Goal: Entertainment & Leisure: Consume media (video, audio)

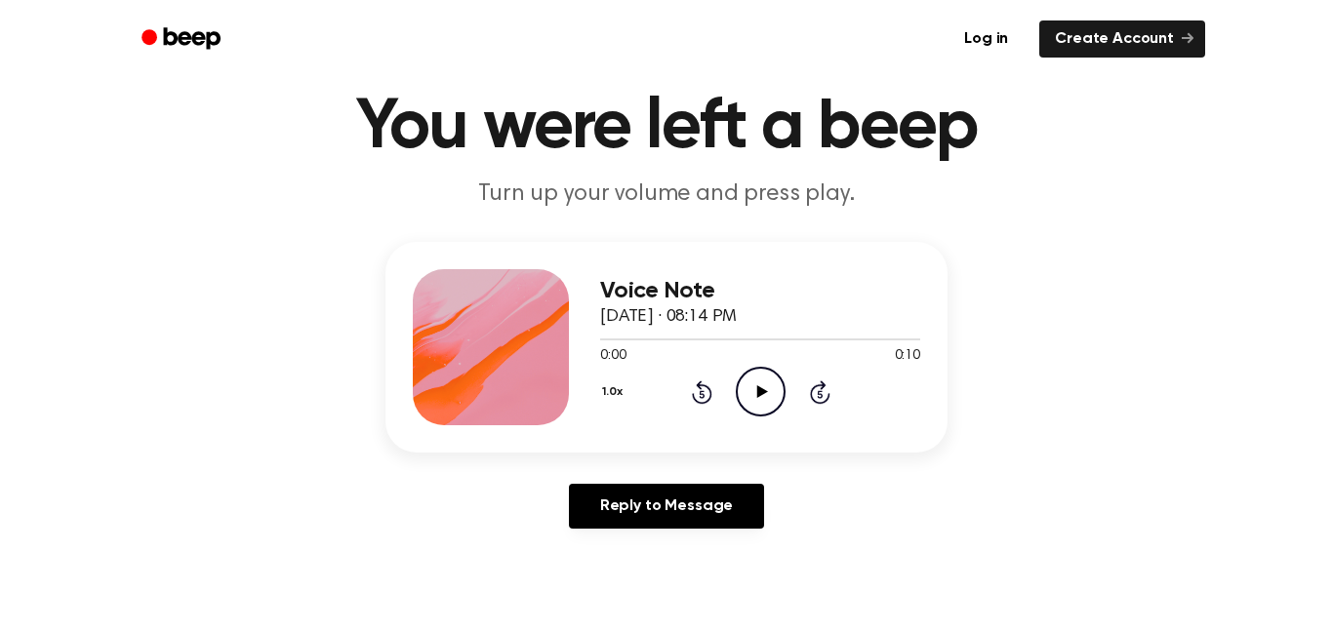
scroll to position [65, 0]
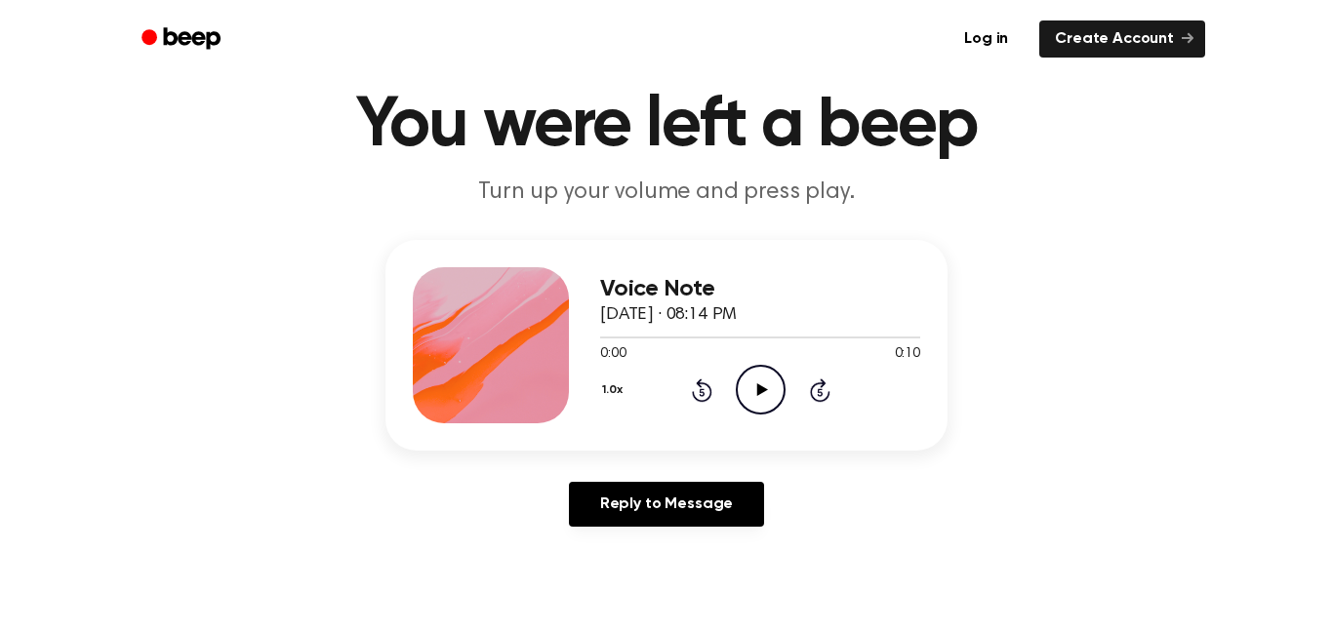
click at [747, 398] on icon "Play Audio" at bounding box center [761, 390] width 50 height 50
click at [773, 412] on icon "Play Audio" at bounding box center [761, 390] width 50 height 50
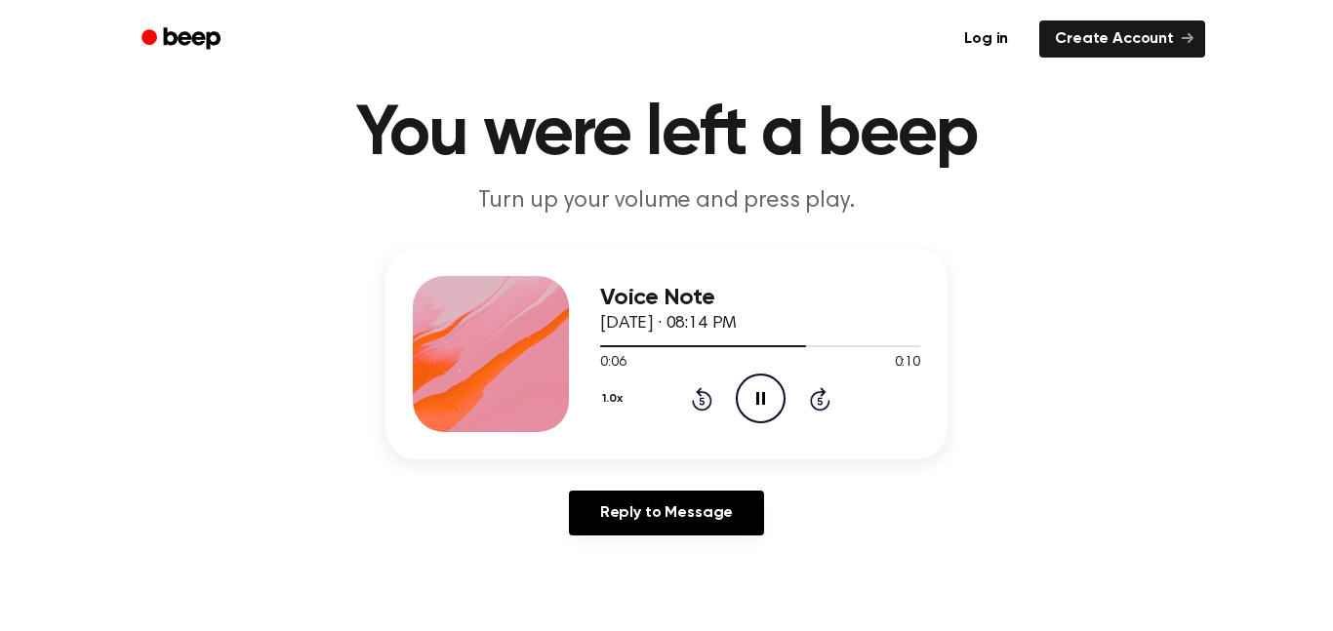
scroll to position [58, 0]
click at [694, 400] on icon at bounding box center [702, 397] width 20 height 23
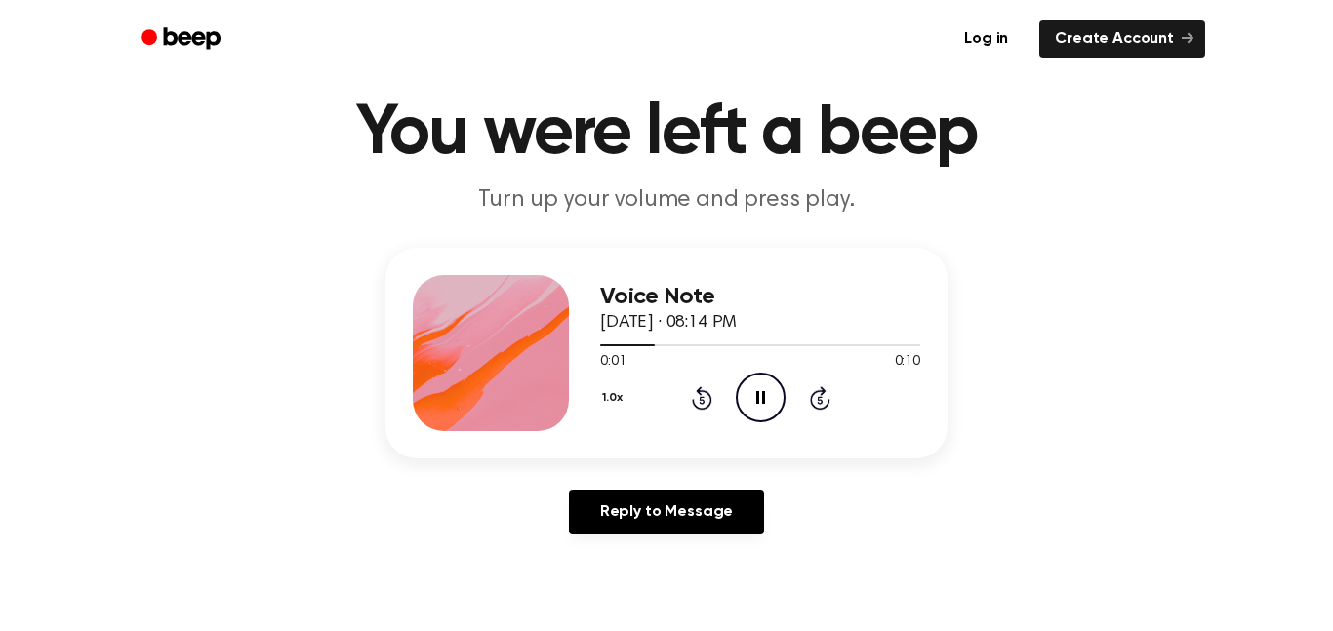
click at [701, 400] on icon at bounding box center [701, 400] width 5 height 8
click at [751, 408] on icon "Pause Audio" at bounding box center [761, 398] width 50 height 50
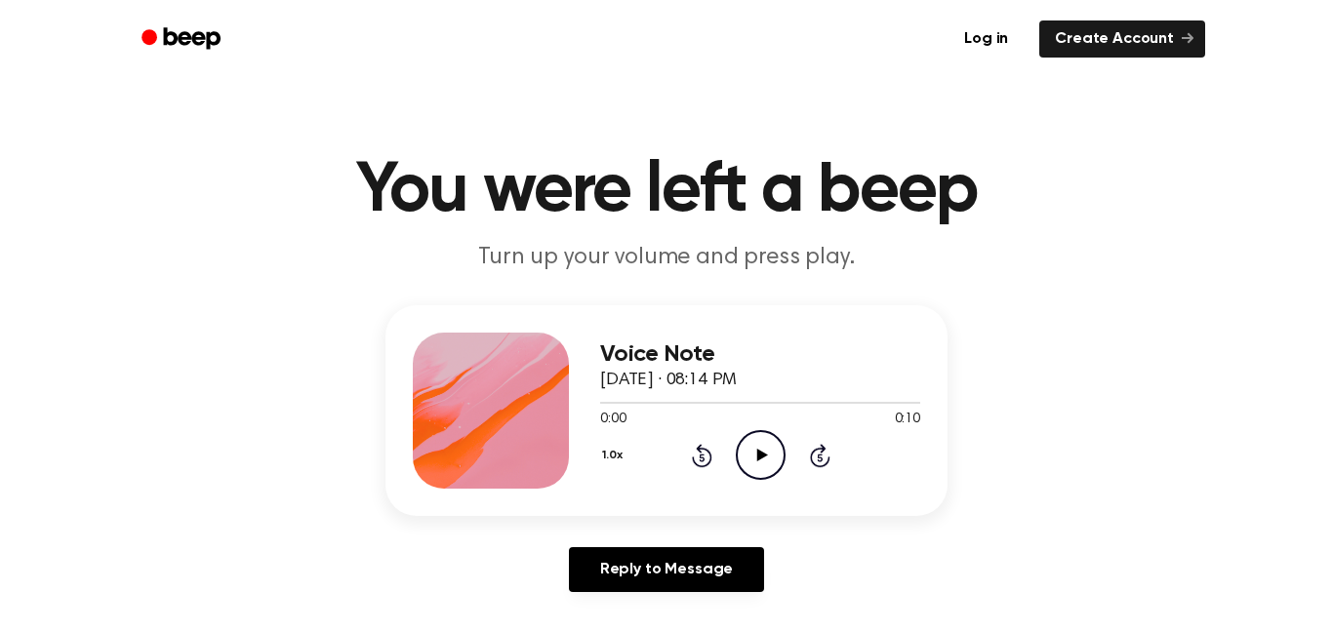
click at [728, 458] on div "1.0x Rewind 5 seconds Play Audio Skip 5 seconds" at bounding box center [760, 455] width 320 height 50
click at [794, 400] on div at bounding box center [760, 402] width 320 height 16
click at [737, 379] on span "[DATE] · 08:14 PM" at bounding box center [668, 381] width 137 height 18
click at [701, 458] on icon at bounding box center [701, 458] width 5 height 8
click at [764, 461] on icon "Play Audio" at bounding box center [761, 455] width 50 height 50
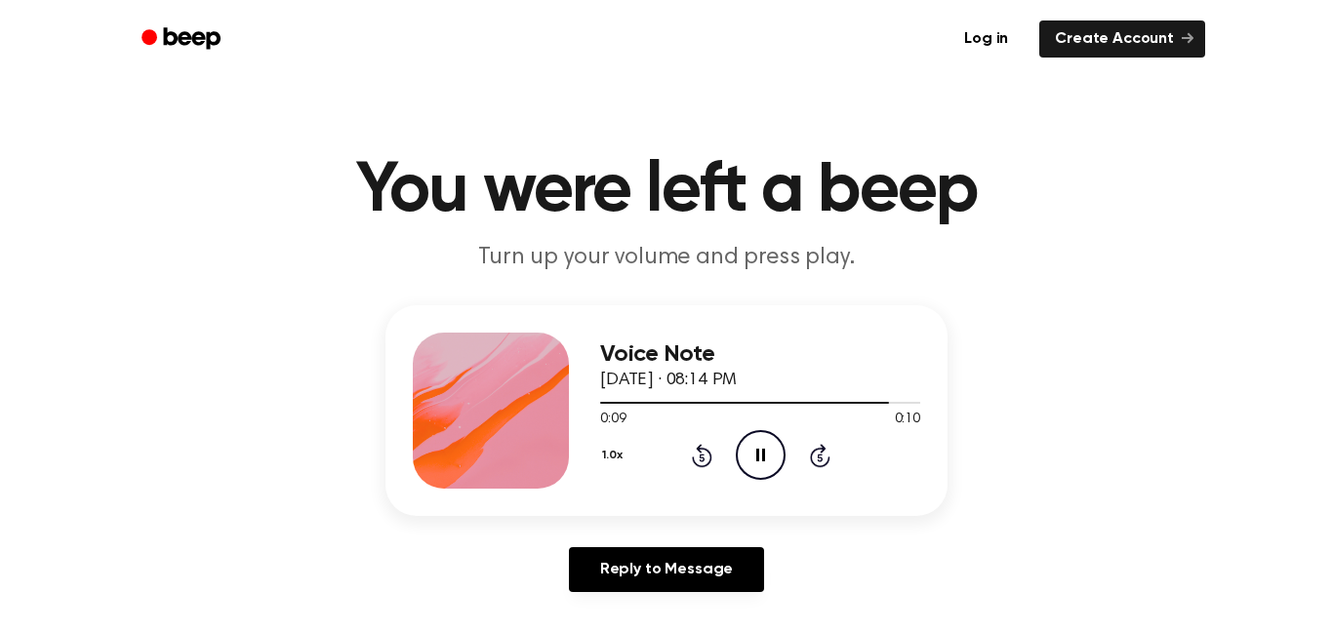
click at [693, 456] on icon "Rewind 5 seconds" at bounding box center [701, 455] width 21 height 25
click at [697, 454] on icon "Rewind 5 seconds" at bounding box center [701, 455] width 21 height 25
click at [746, 449] on icon "Pause Audio" at bounding box center [761, 455] width 50 height 50
click at [762, 456] on icon at bounding box center [761, 455] width 11 height 13
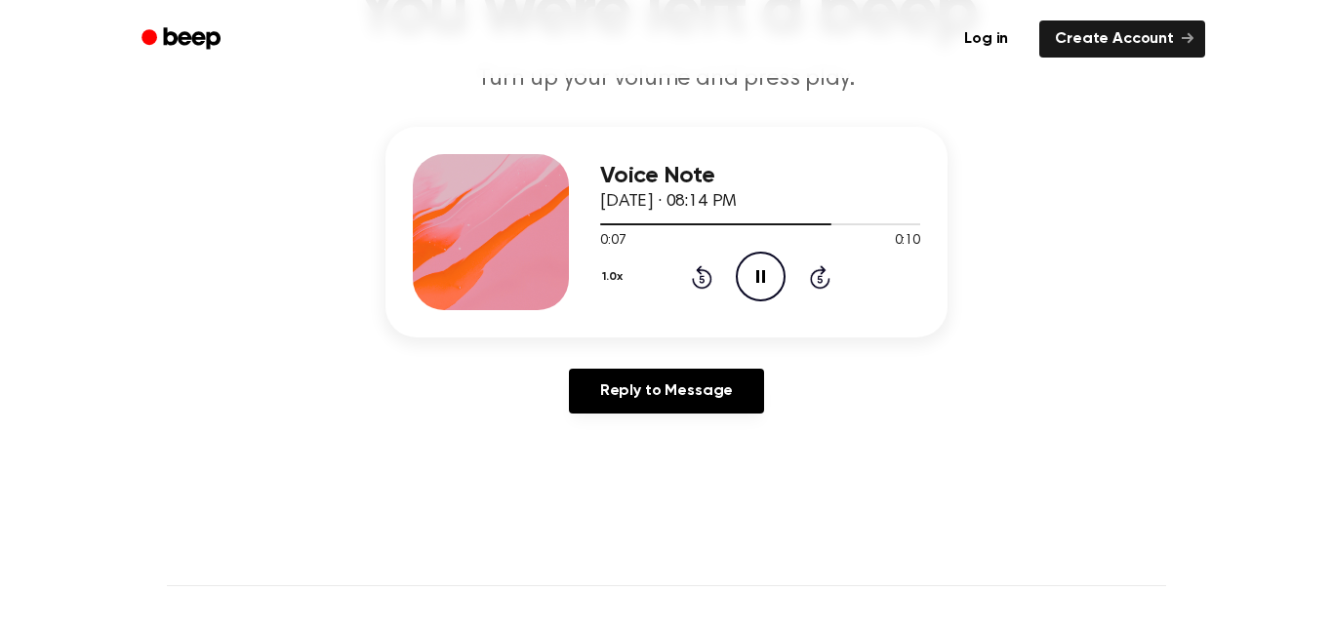
scroll to position [182, 0]
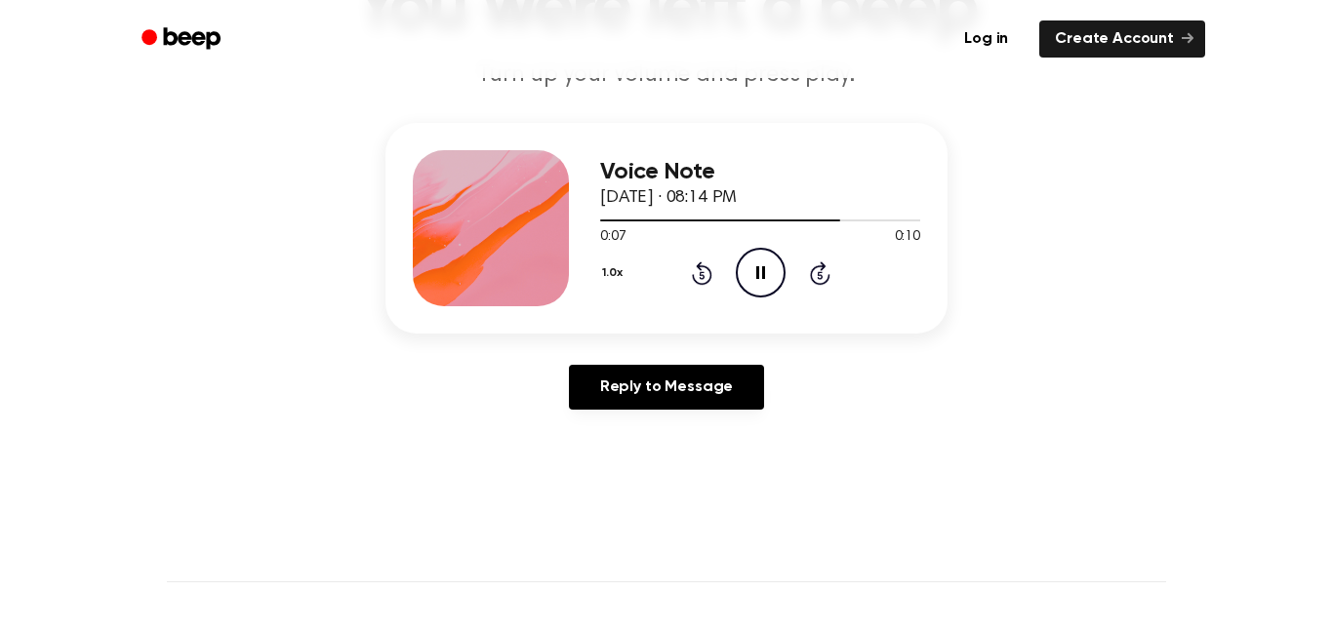
click at [696, 261] on icon "Rewind 5 seconds" at bounding box center [701, 272] width 21 height 25
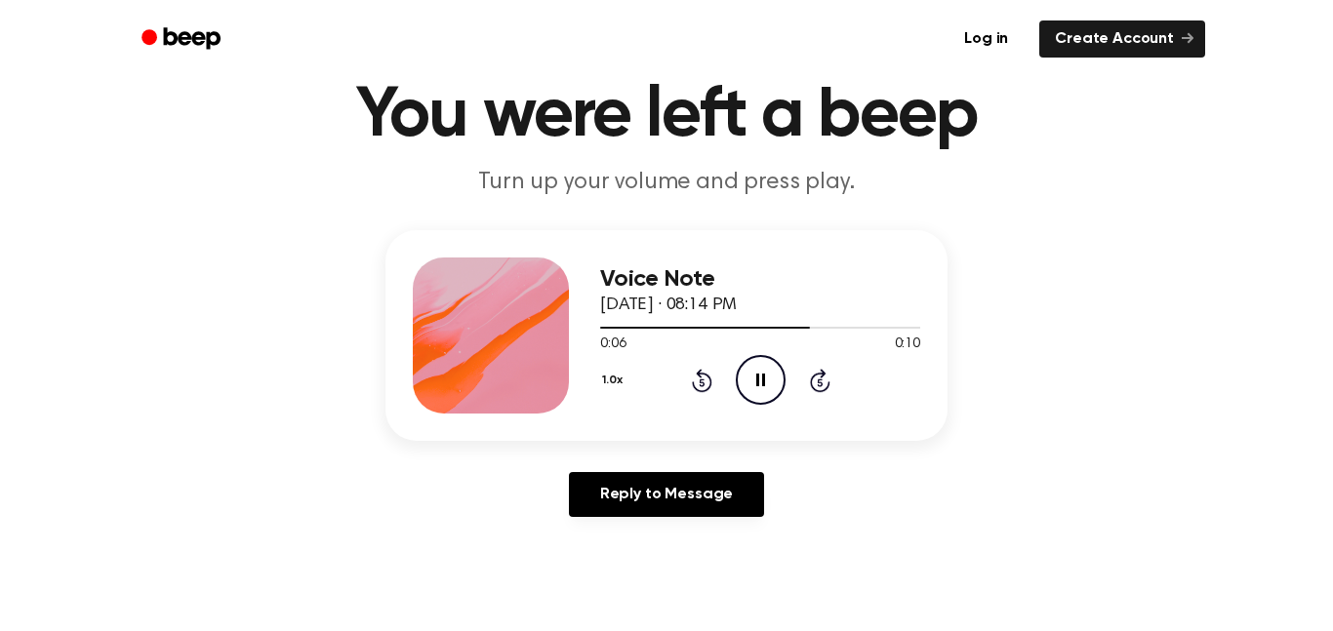
scroll to position [64, 0]
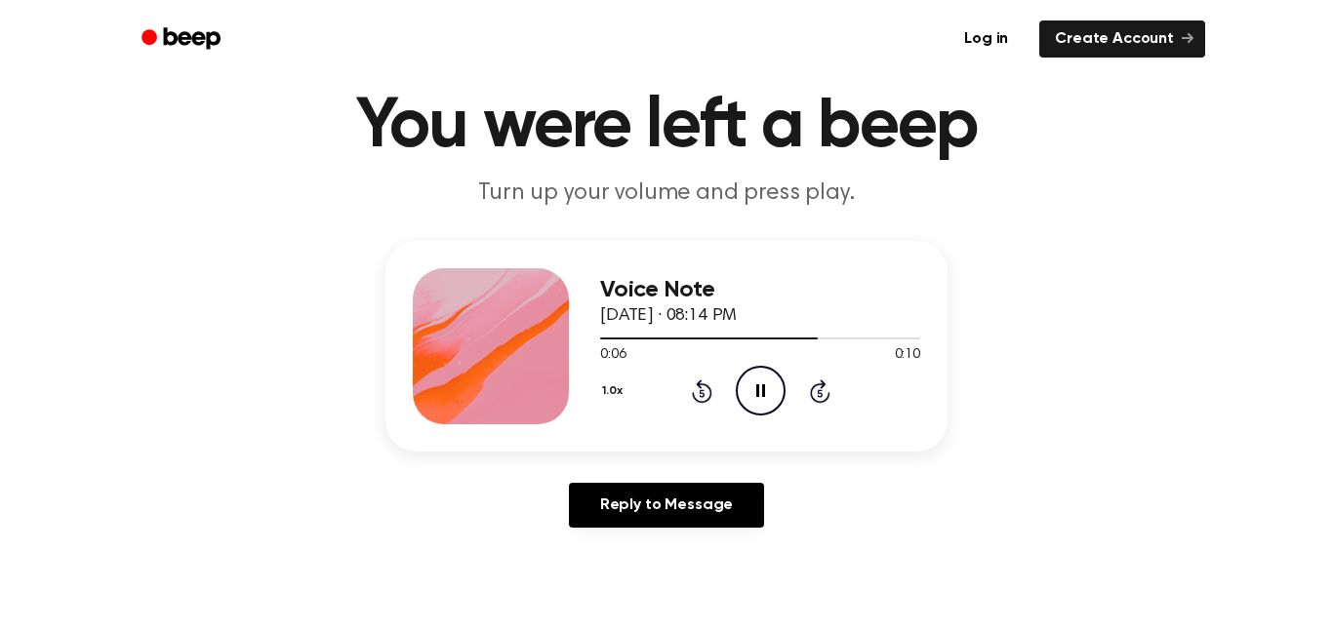
click at [766, 394] on icon "Pause Audio" at bounding box center [761, 391] width 50 height 50
click at [751, 377] on icon "Play Audio" at bounding box center [761, 391] width 50 height 50
click at [761, 386] on icon "Pause Audio" at bounding box center [761, 391] width 50 height 50
click at [700, 394] on icon "Rewind 5 seconds" at bounding box center [701, 391] width 21 height 25
click at [772, 386] on icon "Play Audio" at bounding box center [761, 391] width 50 height 50
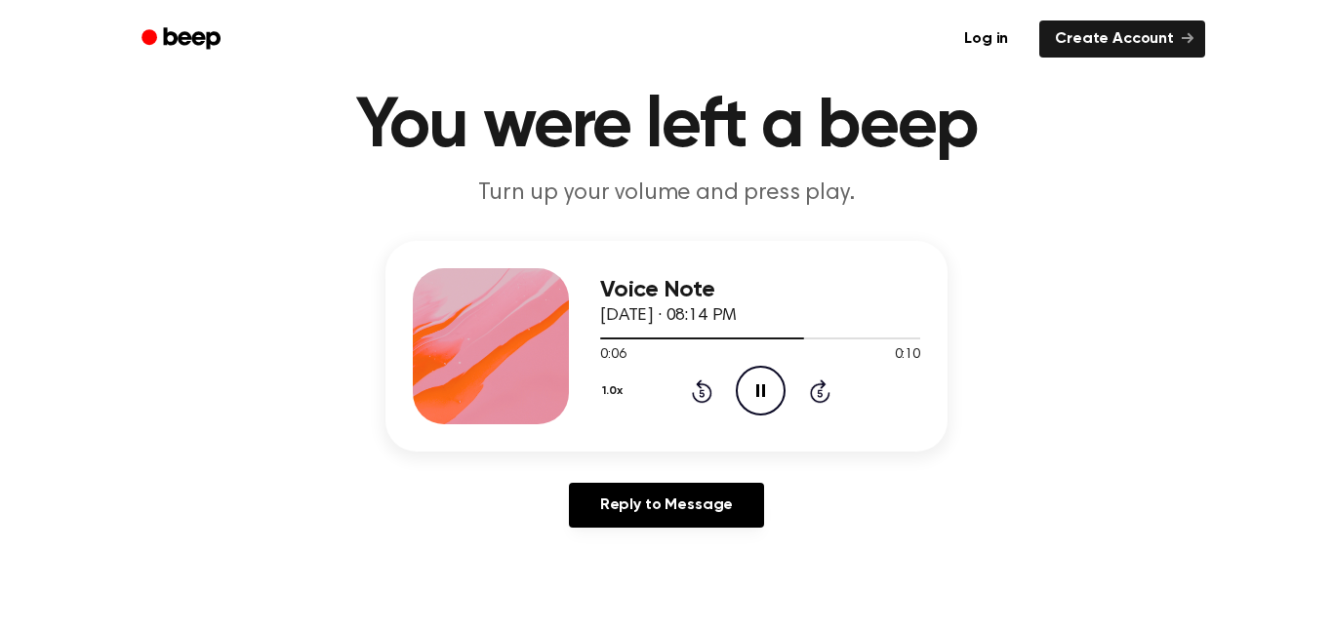
click at [751, 396] on icon "Pause Audio" at bounding box center [761, 391] width 50 height 50
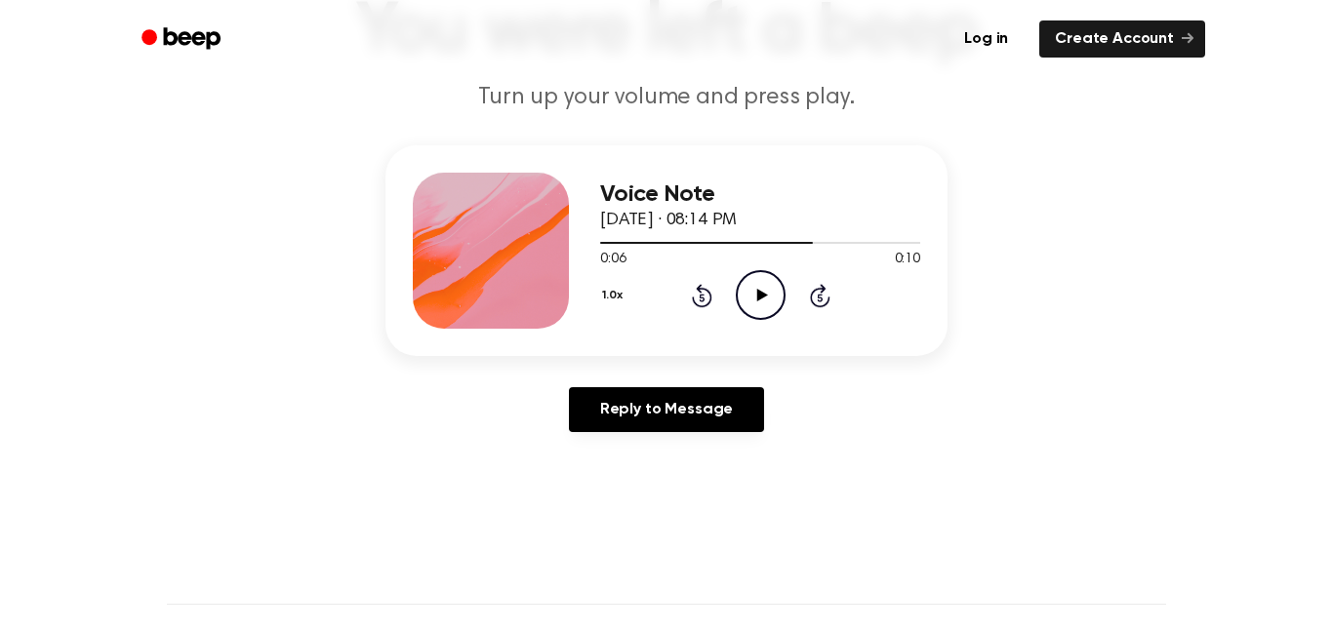
scroll to position [161, 0]
click at [761, 303] on icon "Play Audio" at bounding box center [761, 294] width 50 height 50
click at [701, 297] on icon at bounding box center [701, 297] width 5 height 8
click at [749, 305] on icon "Pause Audio" at bounding box center [761, 294] width 50 height 50
click at [701, 297] on icon at bounding box center [701, 297] width 5 height 8
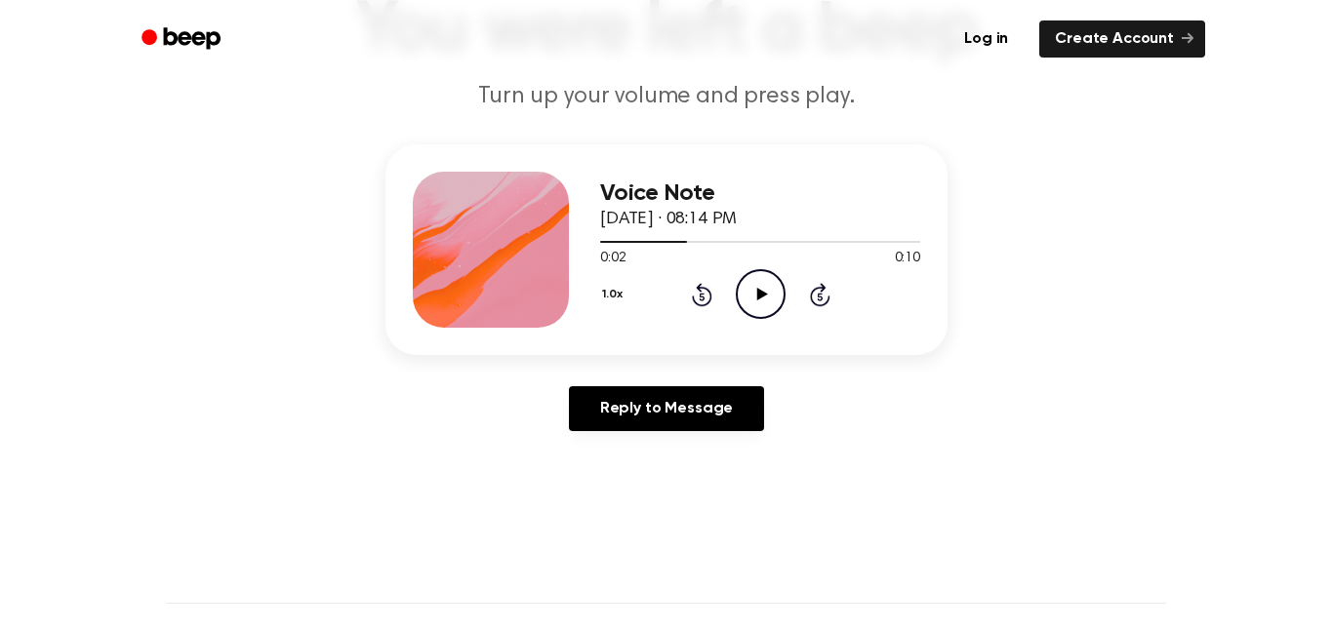
click at [748, 296] on icon "Play Audio" at bounding box center [761, 294] width 50 height 50
